Goal: Transaction & Acquisition: Purchase product/service

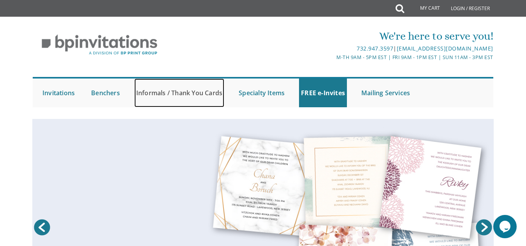
click at [191, 93] on link "Informals / Thank You Cards" at bounding box center [179, 93] width 90 height 29
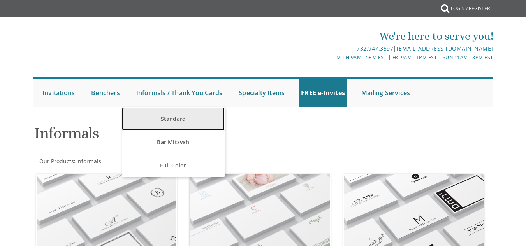
click at [174, 116] on link "Standard" at bounding box center [173, 118] width 102 height 23
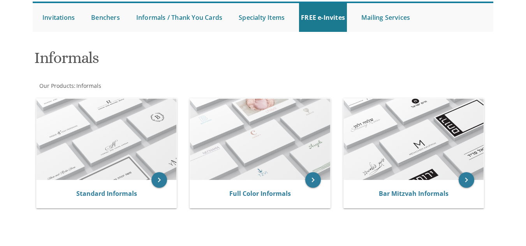
scroll to position [78, 0]
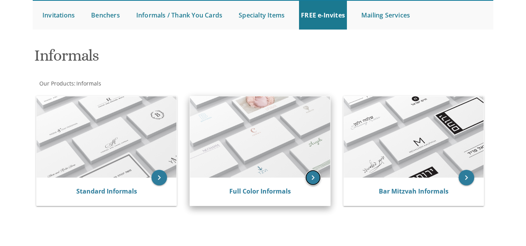
click at [309, 172] on icon "keyboard_arrow_right" at bounding box center [313, 178] width 16 height 16
click at [269, 151] on img at bounding box center [260, 138] width 140 height 82
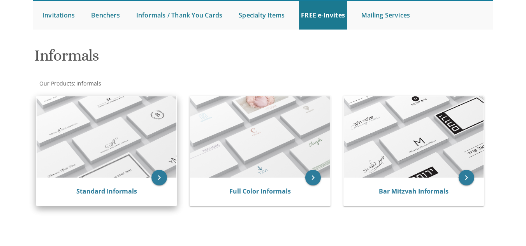
click at [130, 149] on img at bounding box center [107, 138] width 140 height 82
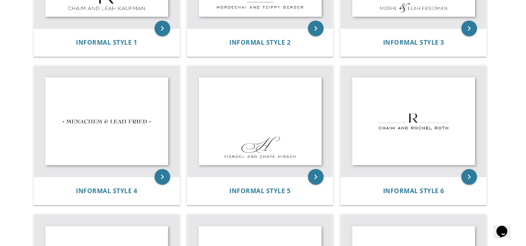
scroll to position [272, 0]
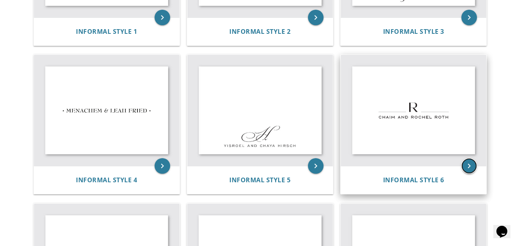
click at [469, 164] on icon "keyboard_arrow_right" at bounding box center [469, 166] width 16 height 16
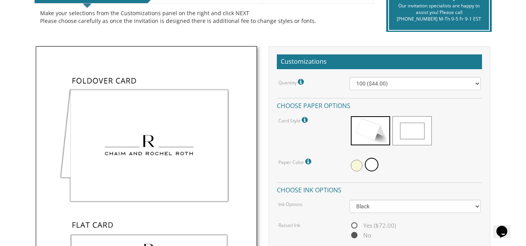
scroll to position [195, 0]
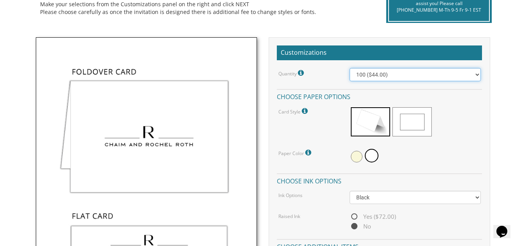
click at [378, 76] on select "100 ($44.00) 200 ($63.00) 300 ($82.00) 400 ($101.00) 500 ($120.00) 600 ($139.00…" at bounding box center [414, 74] width 131 height 13
select select "200"
click at [349, 68] on select "100 ($44.00) 200 ($63.00) 300 ($82.00) 400 ($101.00) 500 ($120.00) 600 ($139.00…" at bounding box center [414, 74] width 131 height 13
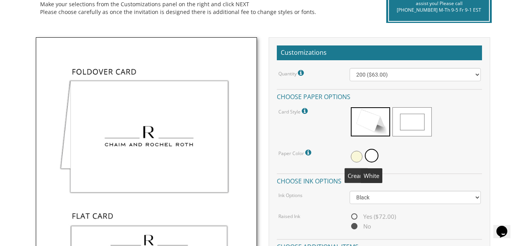
click at [357, 154] on span at bounding box center [357, 157] width 12 height 12
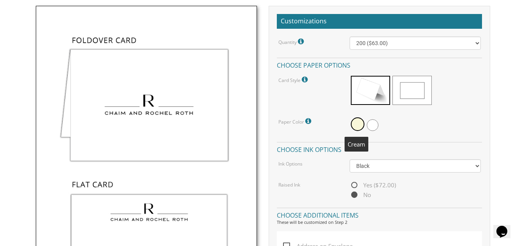
scroll to position [272, 0]
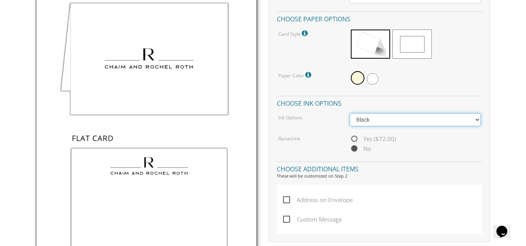
click at [387, 121] on select "Black Colored Ink ($32.00)" at bounding box center [414, 119] width 131 height 13
select select "Standard"
click at [349, 113] on select "Black Colored Ink ($32.00)" at bounding box center [414, 119] width 131 height 13
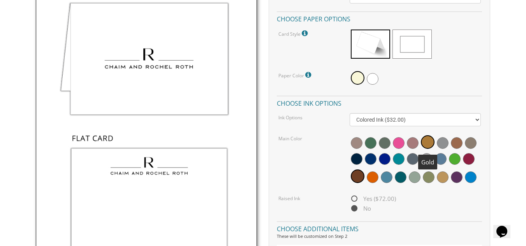
click at [431, 139] on span at bounding box center [428, 142] width 14 height 14
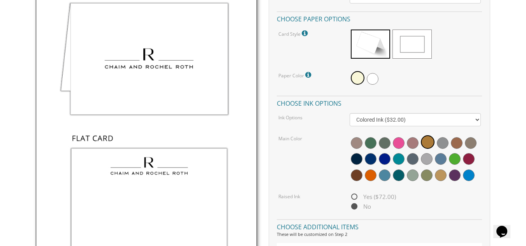
click at [354, 196] on span "Yes ($72.00)" at bounding box center [372, 197] width 46 height 10
click at [354, 196] on input "Yes ($72.00)" at bounding box center [351, 197] width 5 height 5
radio input "true"
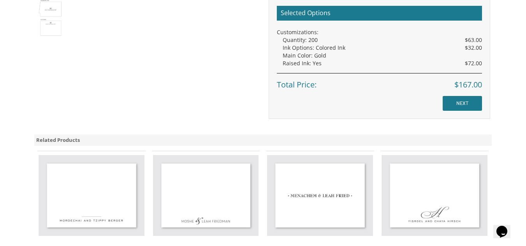
scroll to position [623, 0]
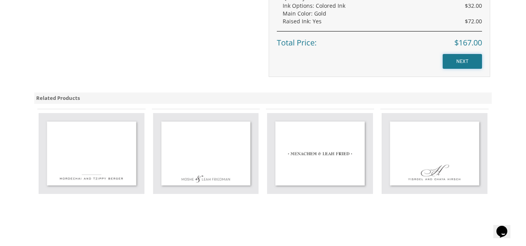
click at [455, 58] on input "NEXT" at bounding box center [461, 61] width 39 height 15
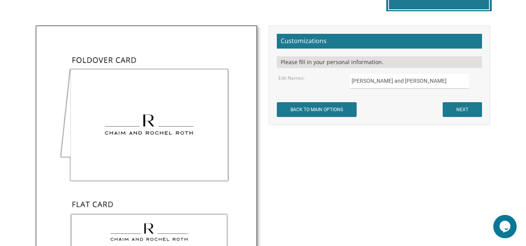
scroll to position [233, 0]
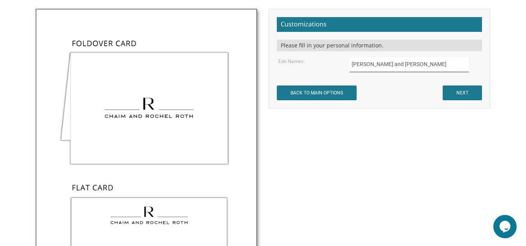
click at [386, 64] on input "[PERSON_NAME] and [PERSON_NAME]" at bounding box center [408, 64] width 119 height 15
click at [386, 64] on input "Chaim and Rochel Roth" at bounding box center [408, 64] width 119 height 15
type input "S"
type input "SHLOIMY AND MINDY ZELDES"
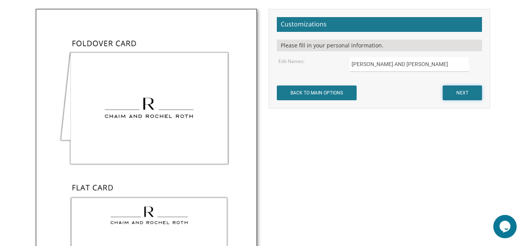
click at [465, 91] on input "NEXT" at bounding box center [461, 93] width 39 height 15
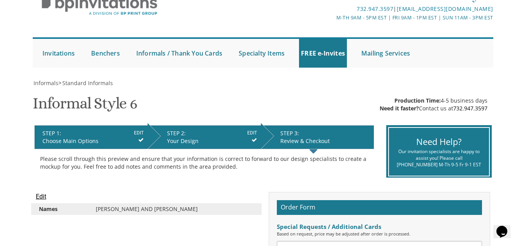
scroll to position [39, 0]
